Goal: Find specific page/section: Find specific page/section

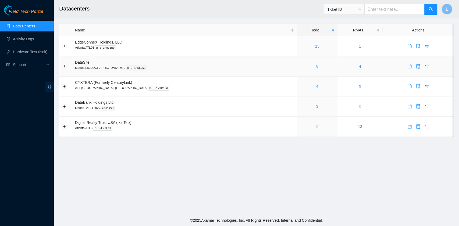
click at [316, 65] on link "8" at bounding box center [317, 66] width 2 height 4
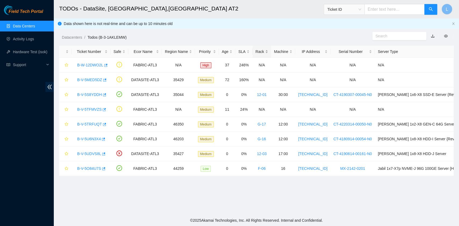
click at [257, 52] on div "Rack" at bounding box center [261, 52] width 13 height 6
